Goal: Find specific page/section: Locate a particular part of the current website

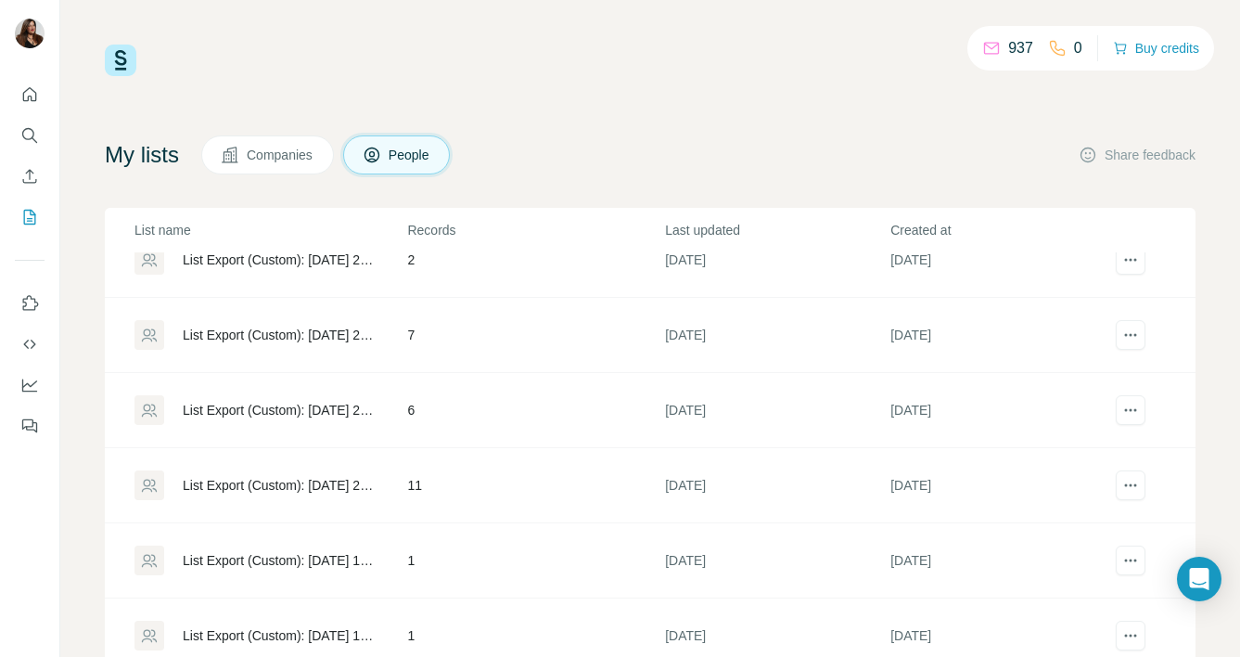
scroll to position [49, 0]
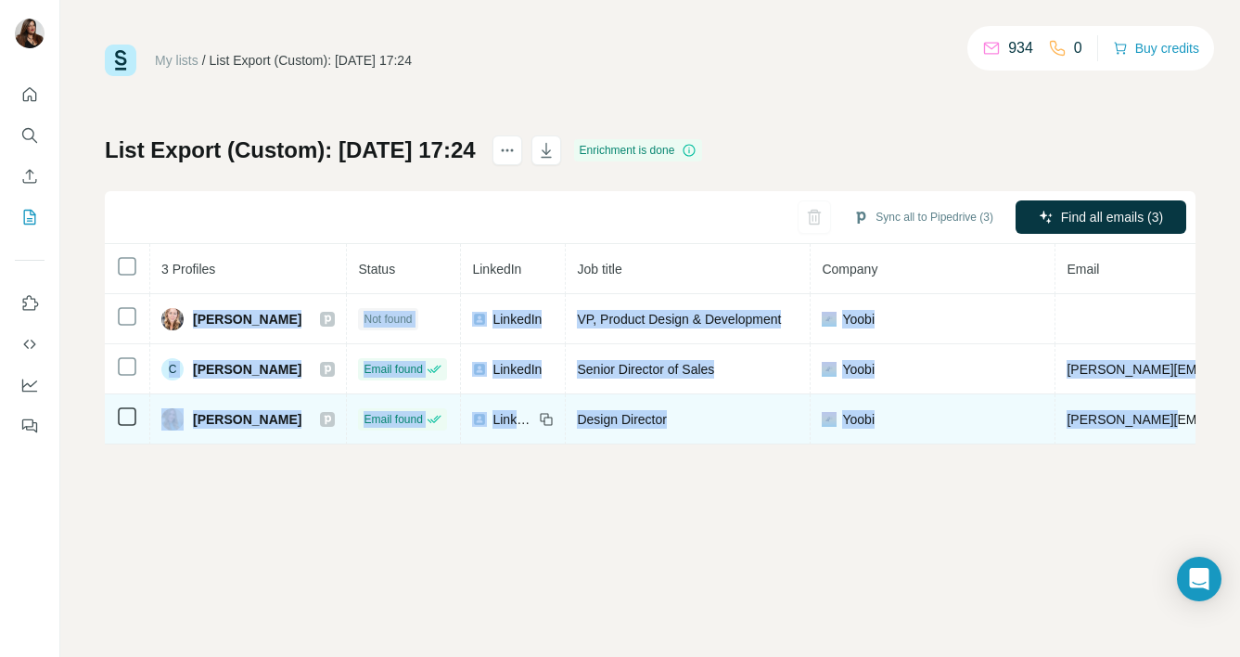
drag, startPoint x: 194, startPoint y: 317, endPoint x: 1122, endPoint y: 432, distance: 934.9
click at [1122, 432] on tbody "Brianna Crowe Not found LinkedIn VP, Product Design & Development Yoobi yoobi.c…" at bounding box center [965, 369] width 1720 height 150
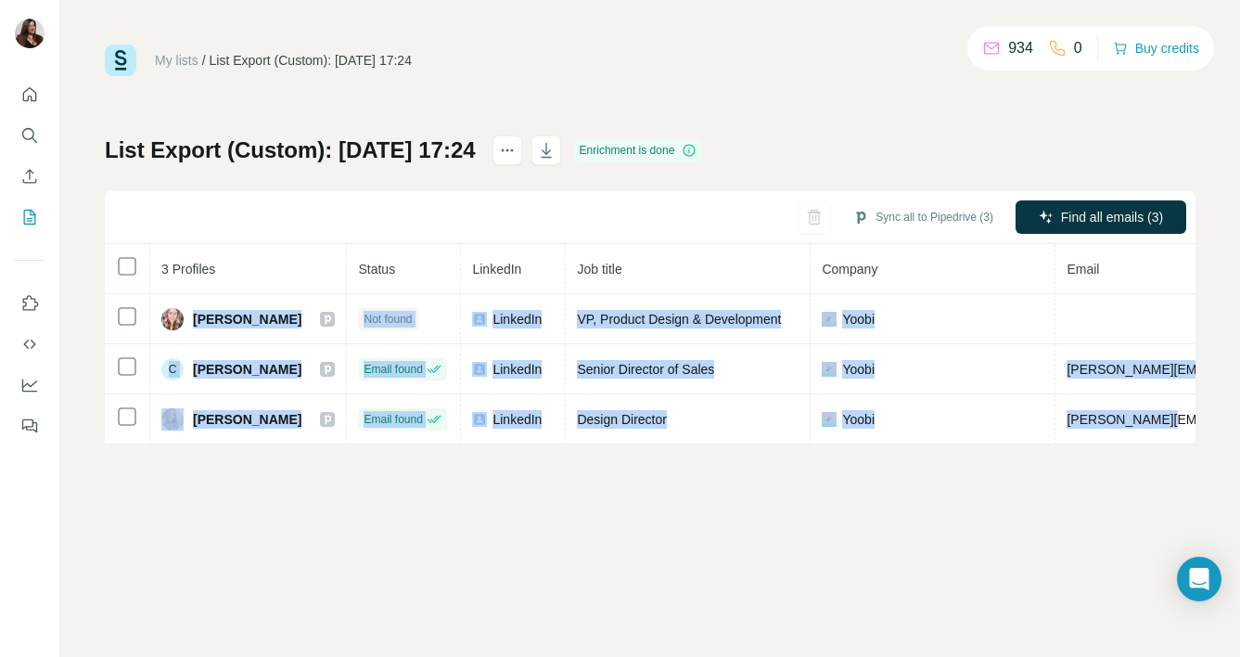
copy tbody "Brianna Crowe Not found LinkedIn VP, Product Design & Development Yoobi yoobi.c…"
